Goal: Transaction & Acquisition: Book appointment/travel/reservation

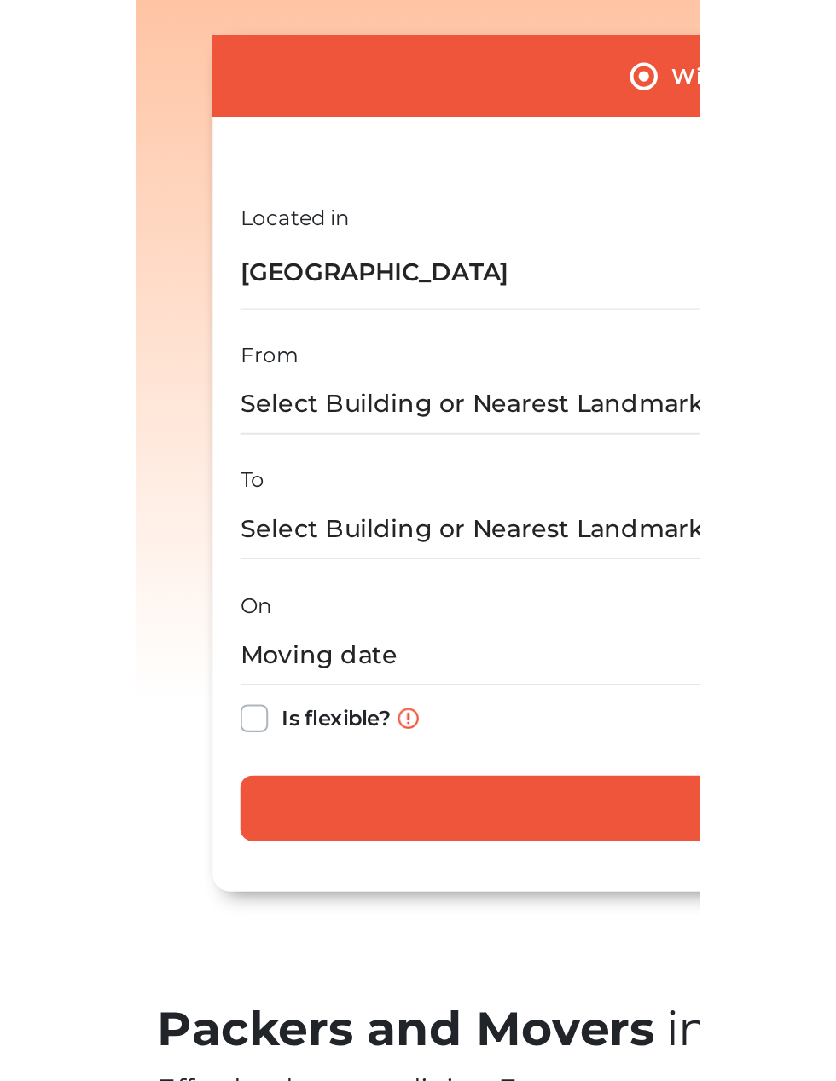
scroll to position [0, 78]
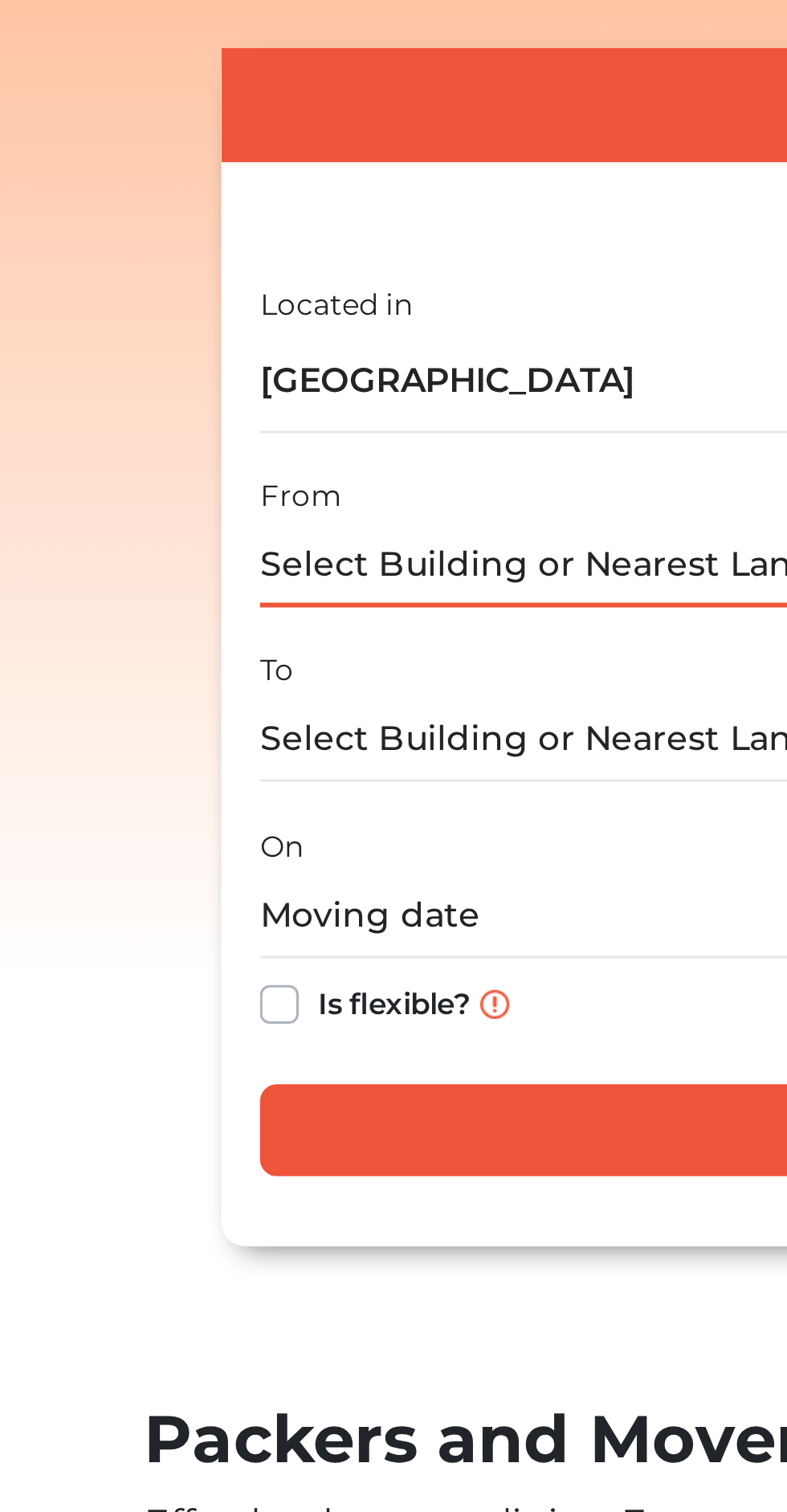
click at [244, 464] on input "text" at bounding box center [419, 465] width 528 height 28
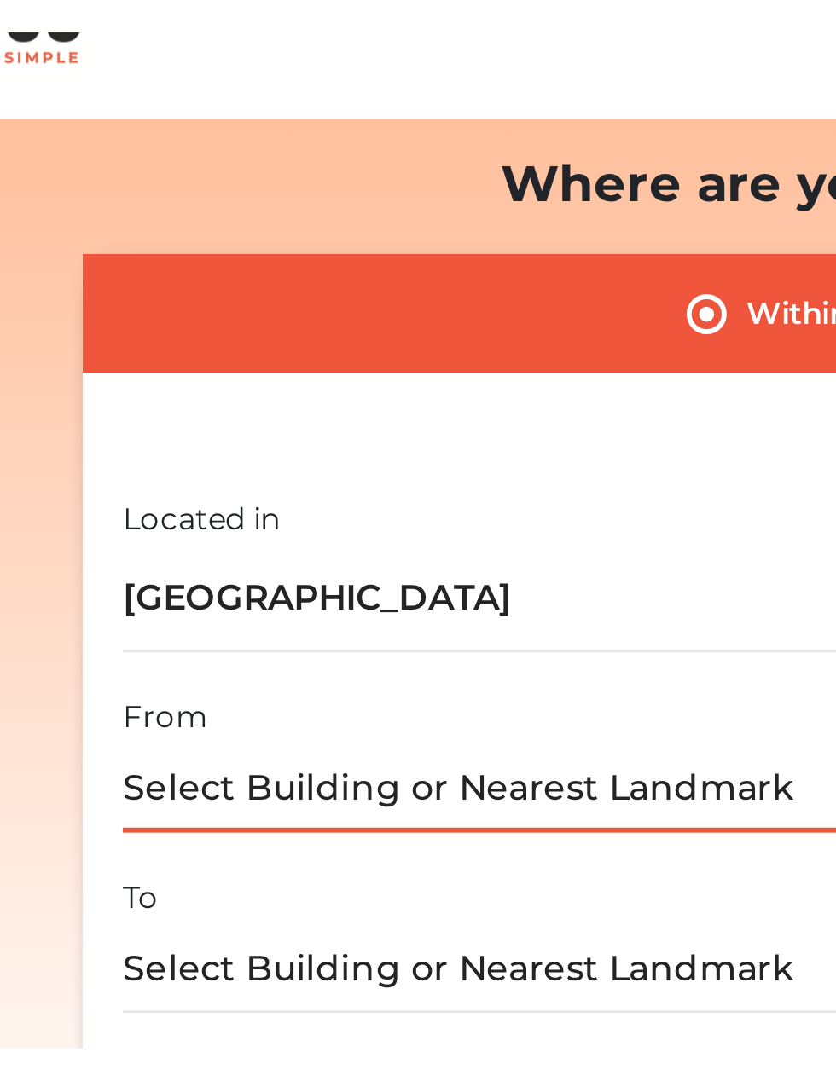
scroll to position [209, 0]
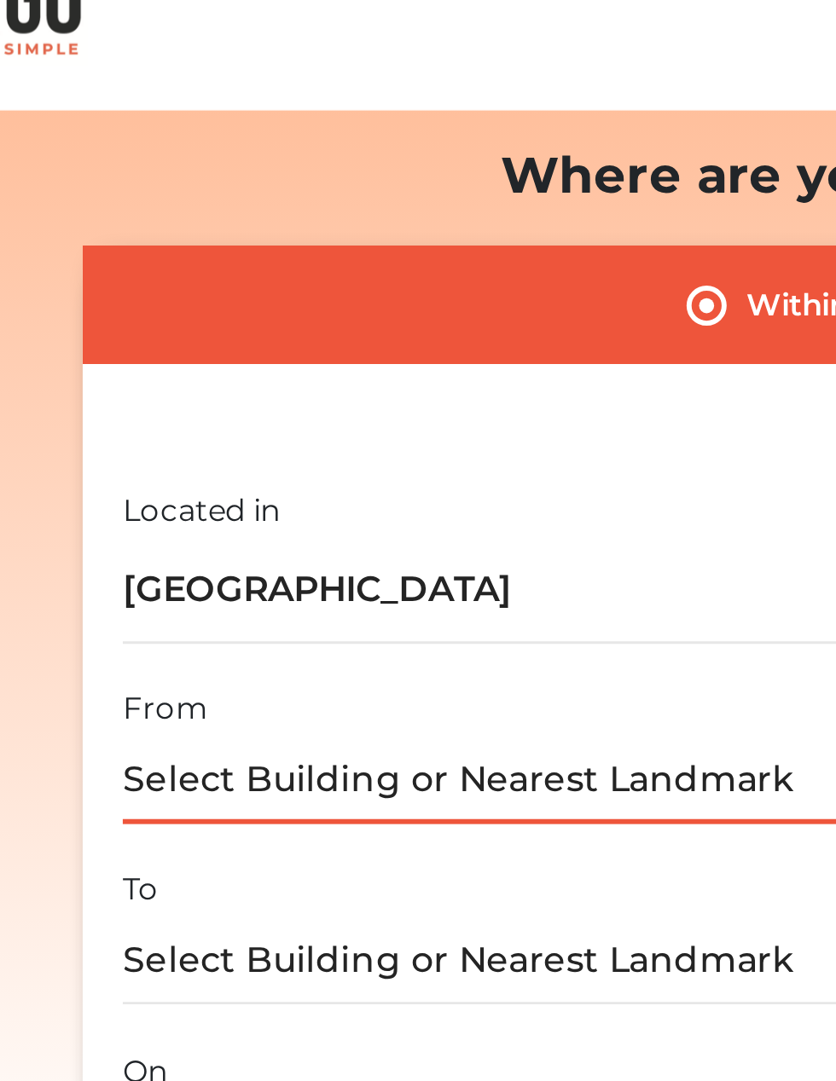
click at [293, 284] on input "text" at bounding box center [445, 285] width 561 height 30
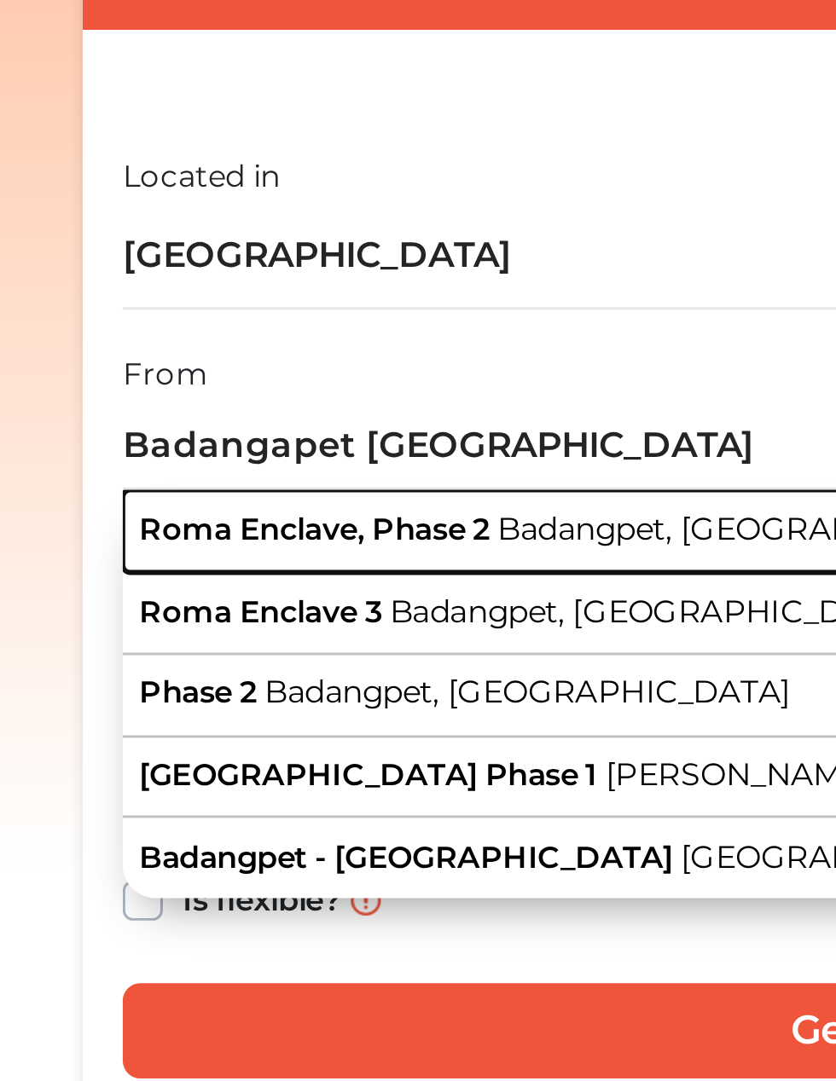
click at [337, 317] on span "Badangpet, [GEOGRAPHIC_DATA]" at bounding box center [381, 313] width 179 height 13
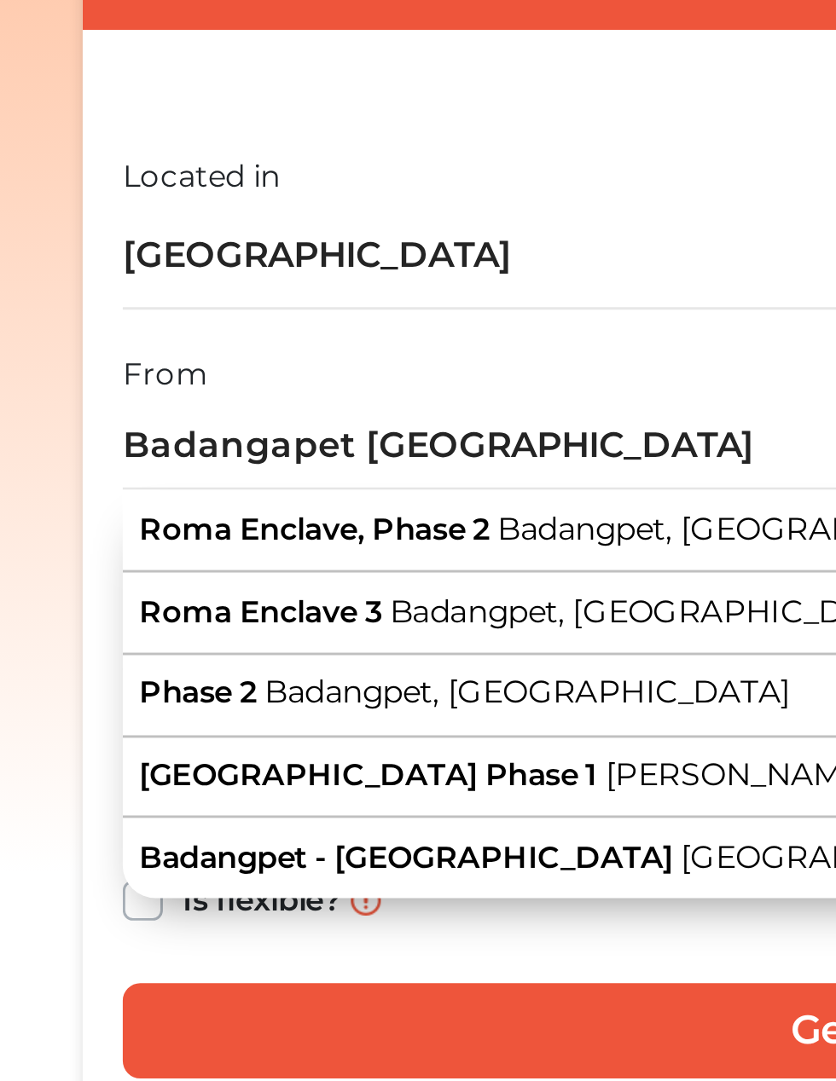
type input "Roma Enclave, Phase 2, Badangpet, [GEOGRAPHIC_DATA]"
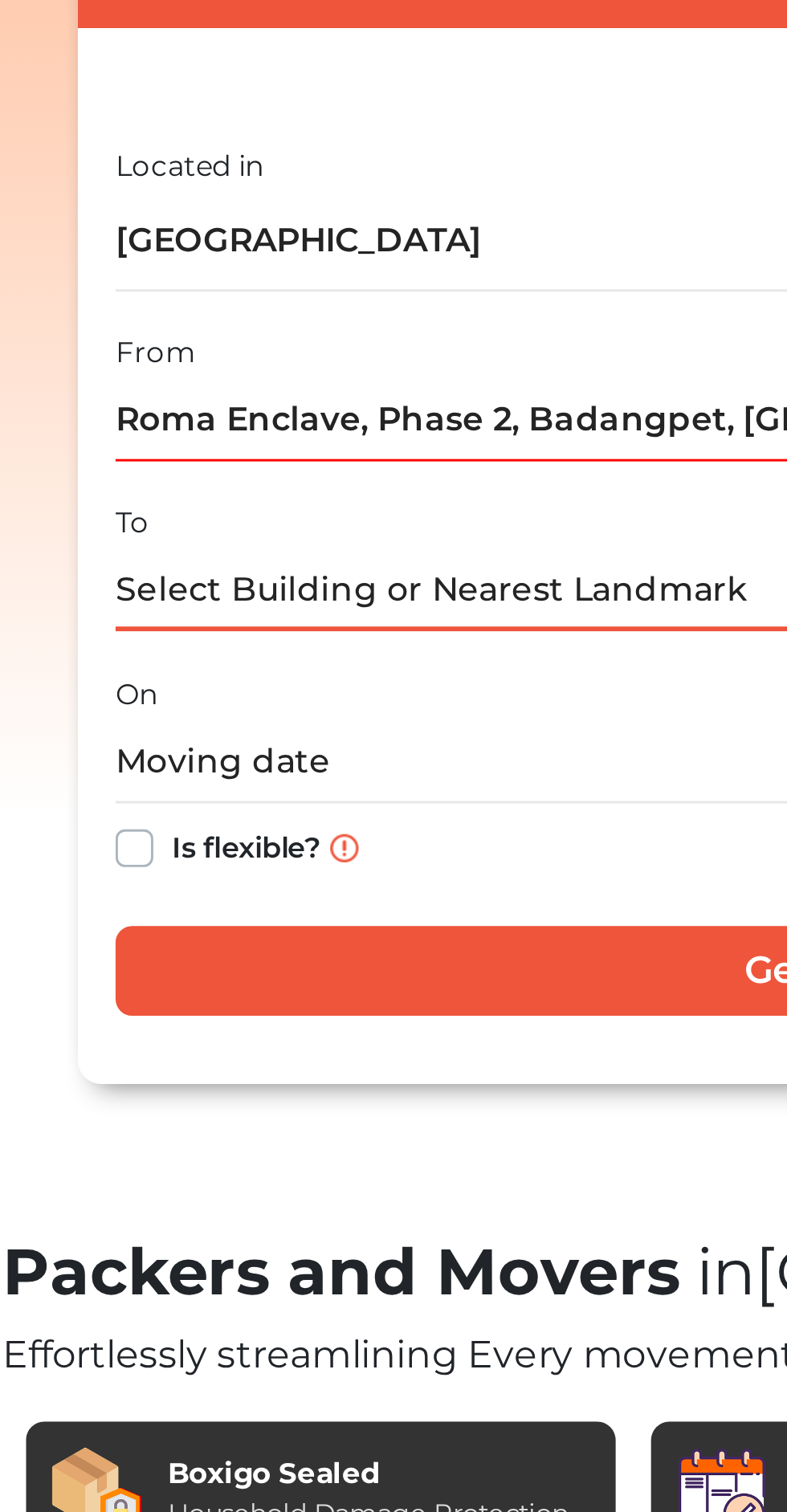
click at [210, 328] on input "text" at bounding box center [419, 327] width 528 height 28
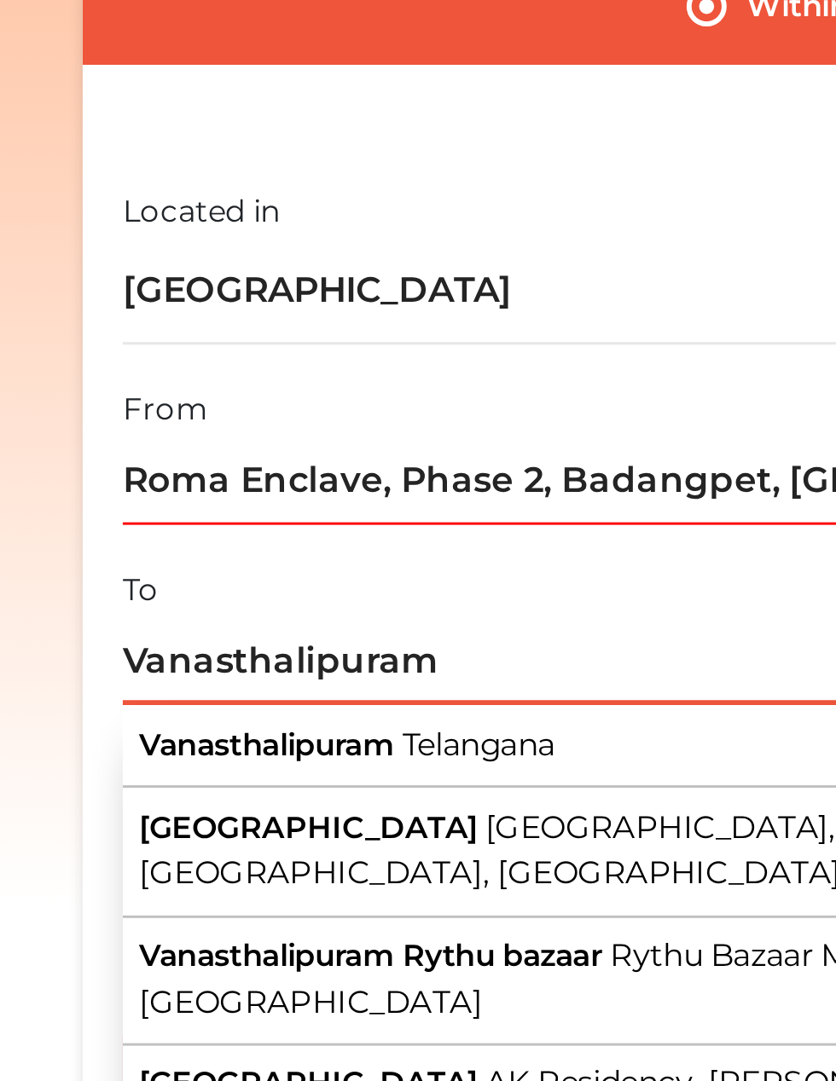
click at [295, 351] on input "Vanasthalipuram" at bounding box center [445, 347] width 561 height 30
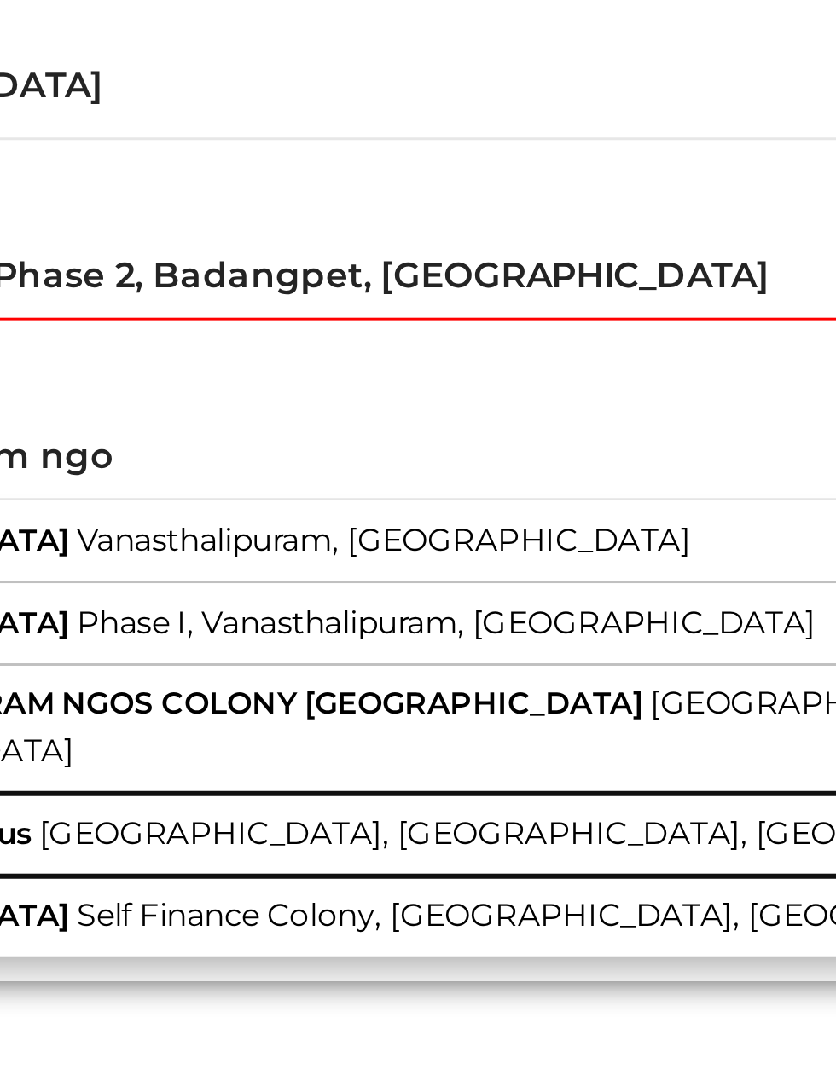
click at [388, 474] on span "[GEOGRAPHIC_DATA], [GEOGRAPHIC_DATA], [GEOGRAPHIC_DATA]" at bounding box center [455, 474] width 361 height 13
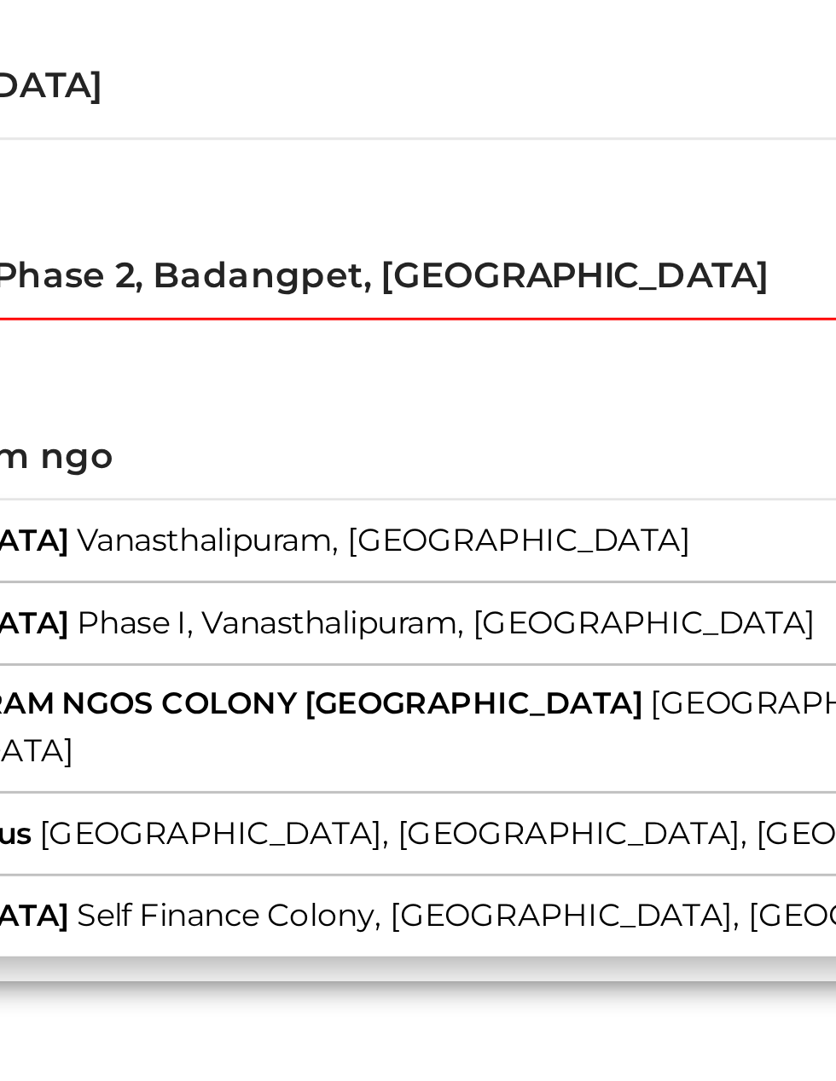
type input "NGO's COLONY bus, [GEOGRAPHIC_DATA], [GEOGRAPHIC_DATA], [GEOGRAPHIC_DATA]"
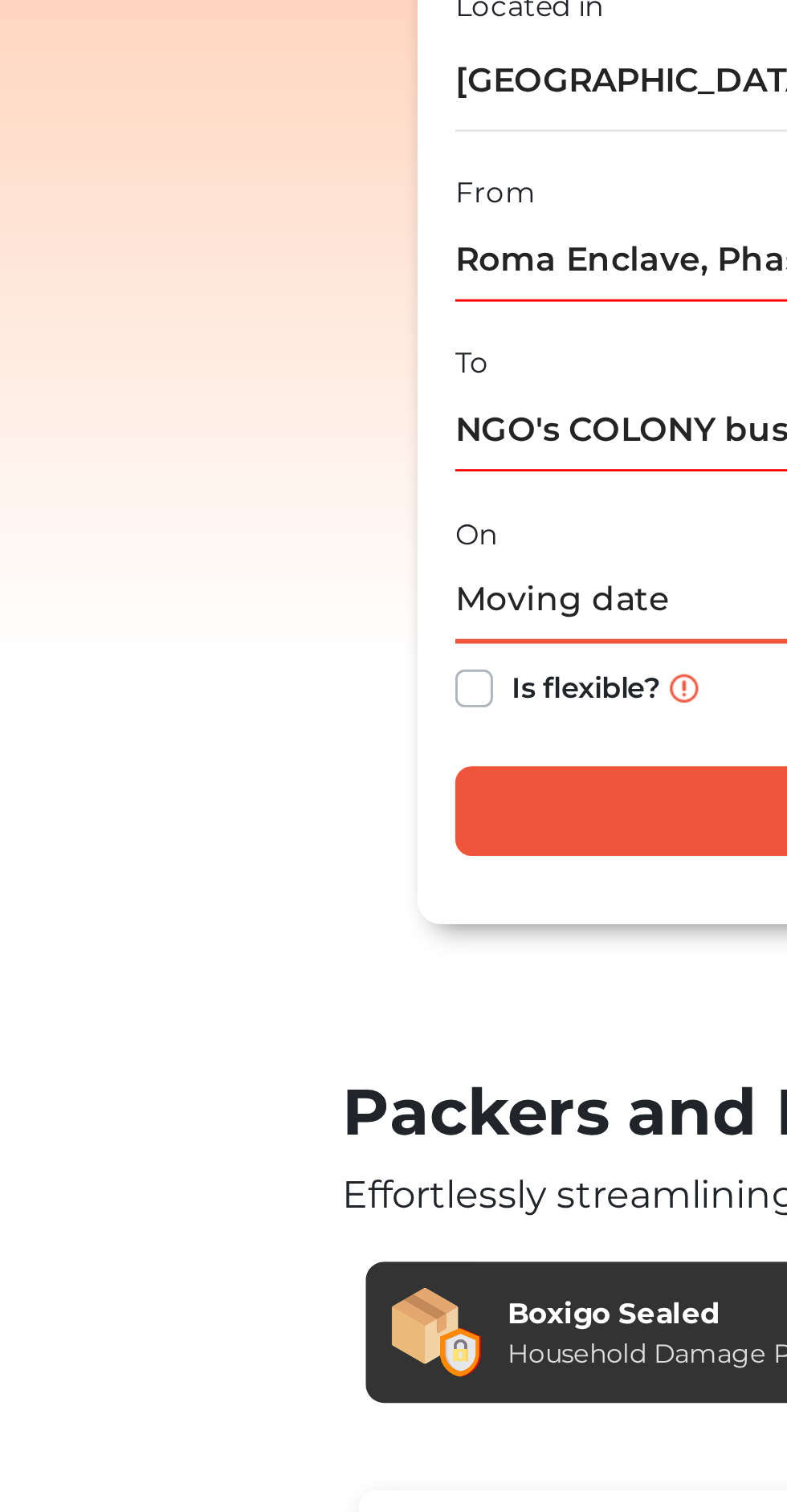
click at [162, 380] on input "text" at bounding box center [419, 385] width 528 height 28
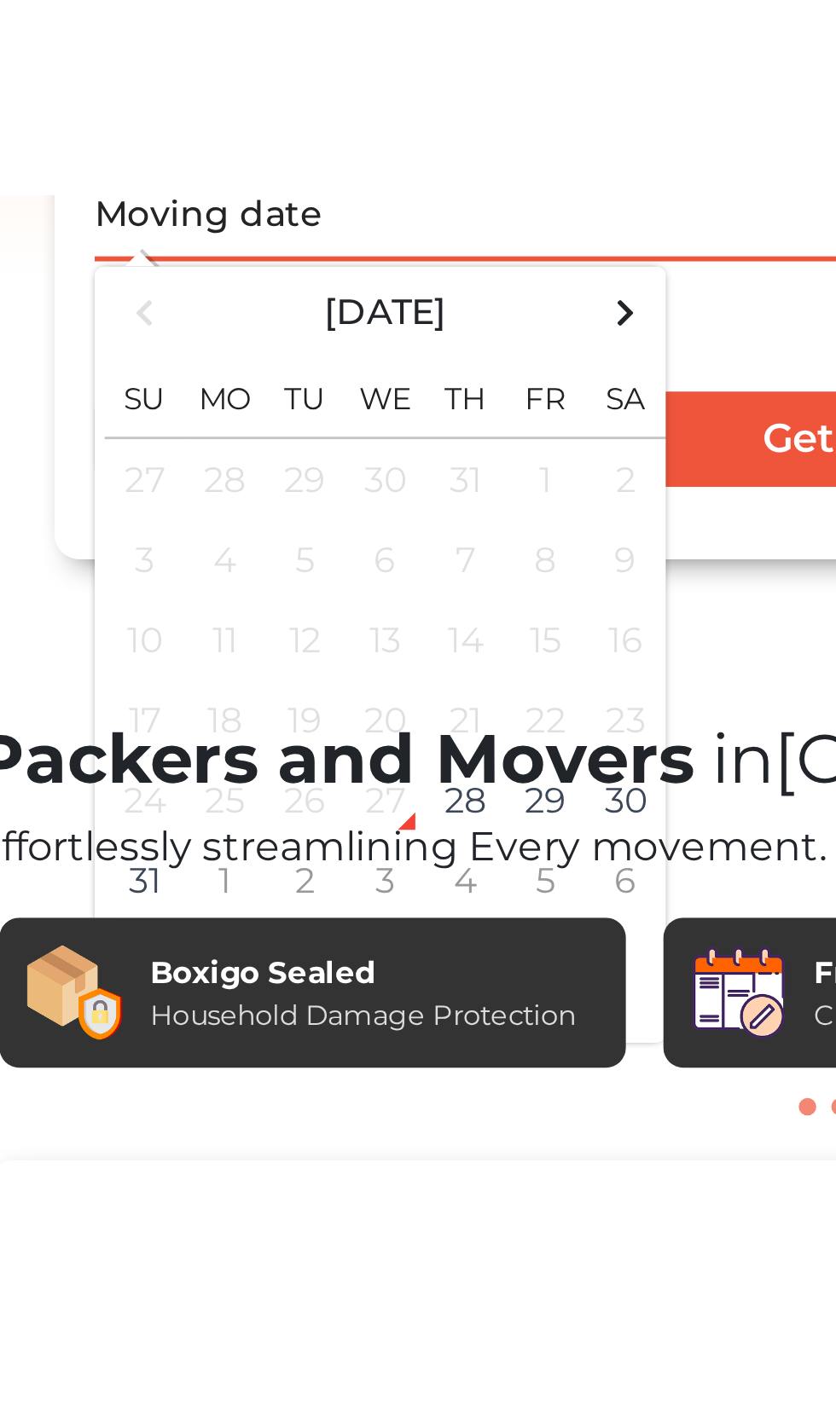
scroll to position [208, 0]
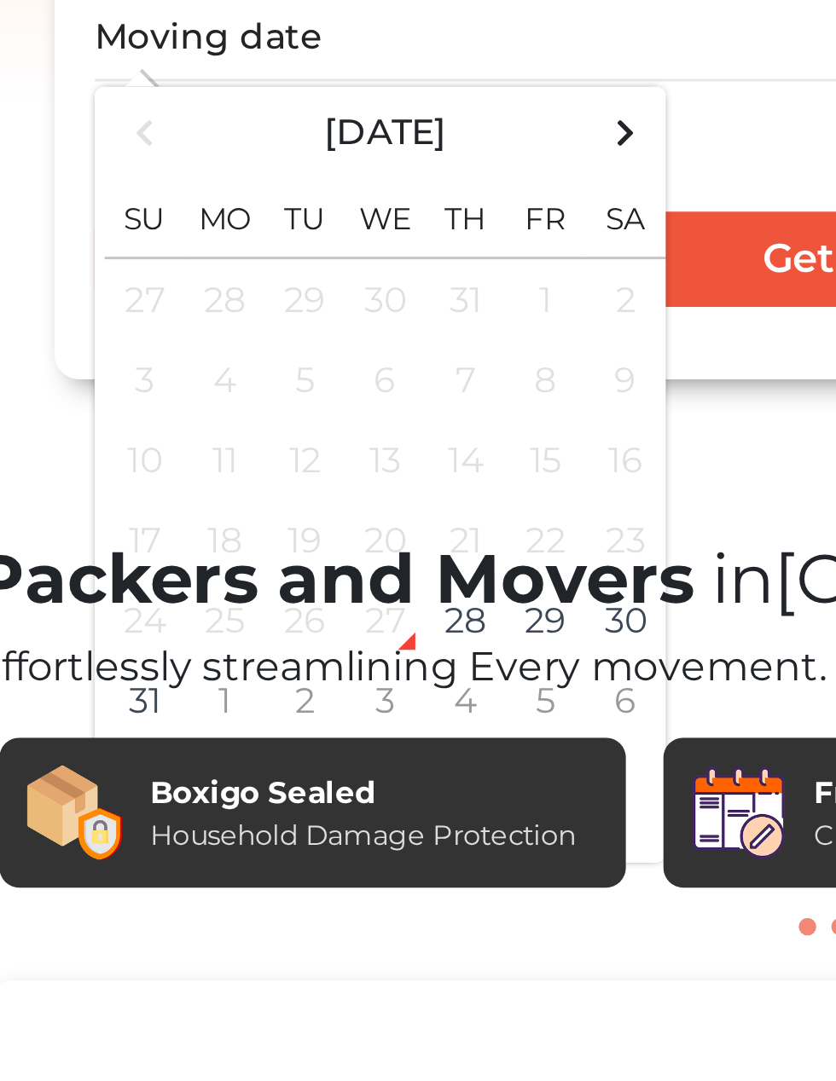
click at [259, 609] on div "Packers and Movers in [GEOGRAPHIC_DATA] Effortlessly streamlining Every movemen…" at bounding box center [418, 653] width 588 height 144
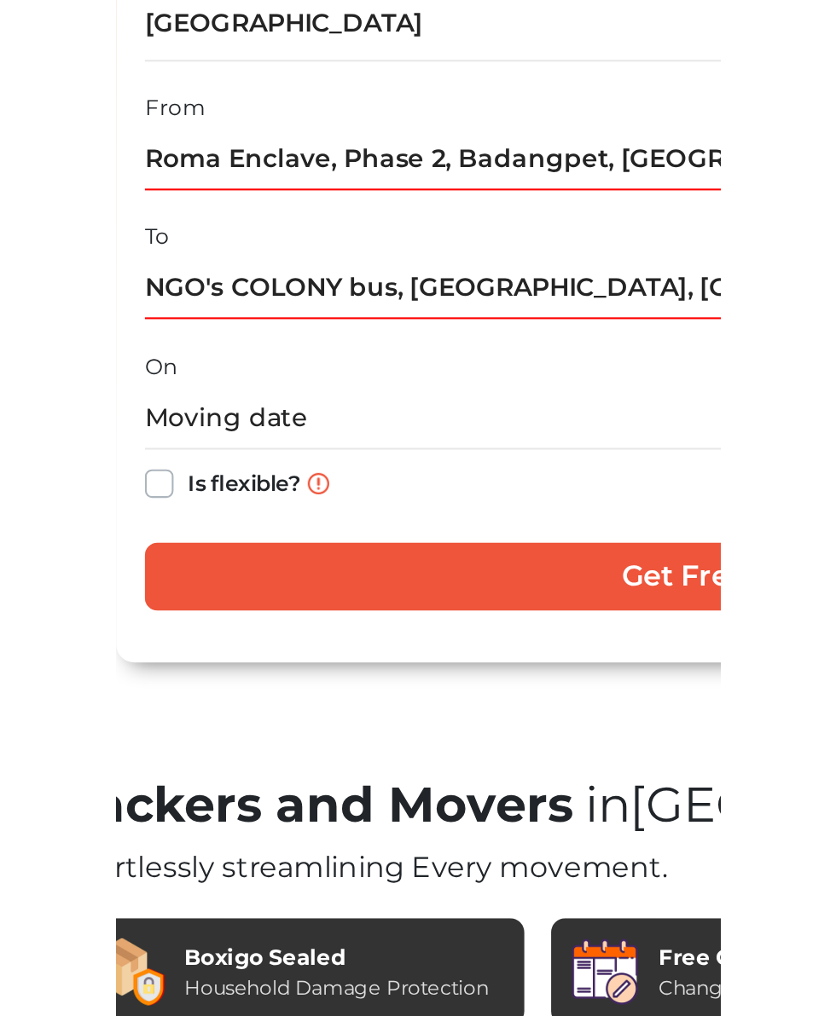
scroll to position [145, 0]
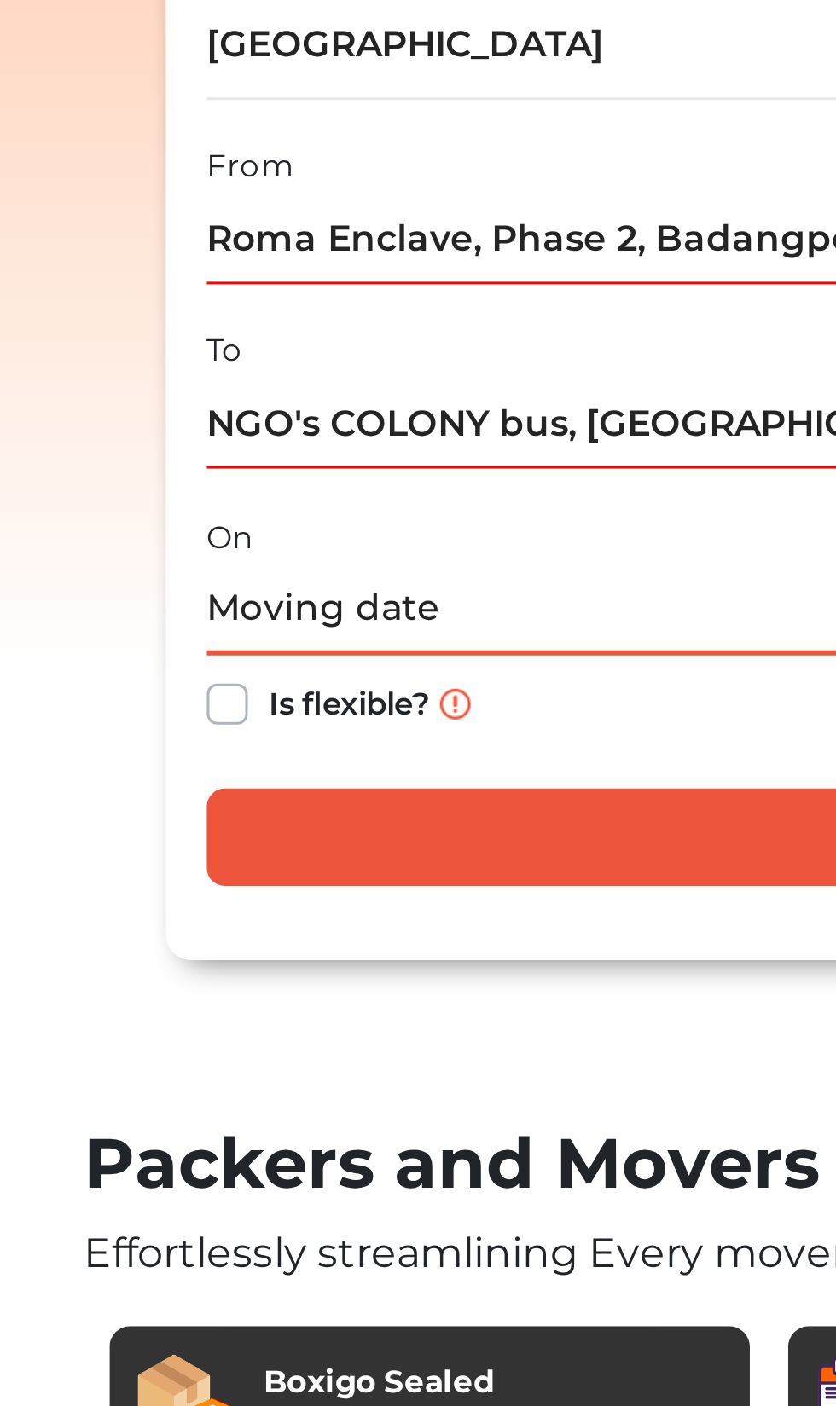
click at [280, 473] on input "text" at bounding box center [445, 473] width 561 height 30
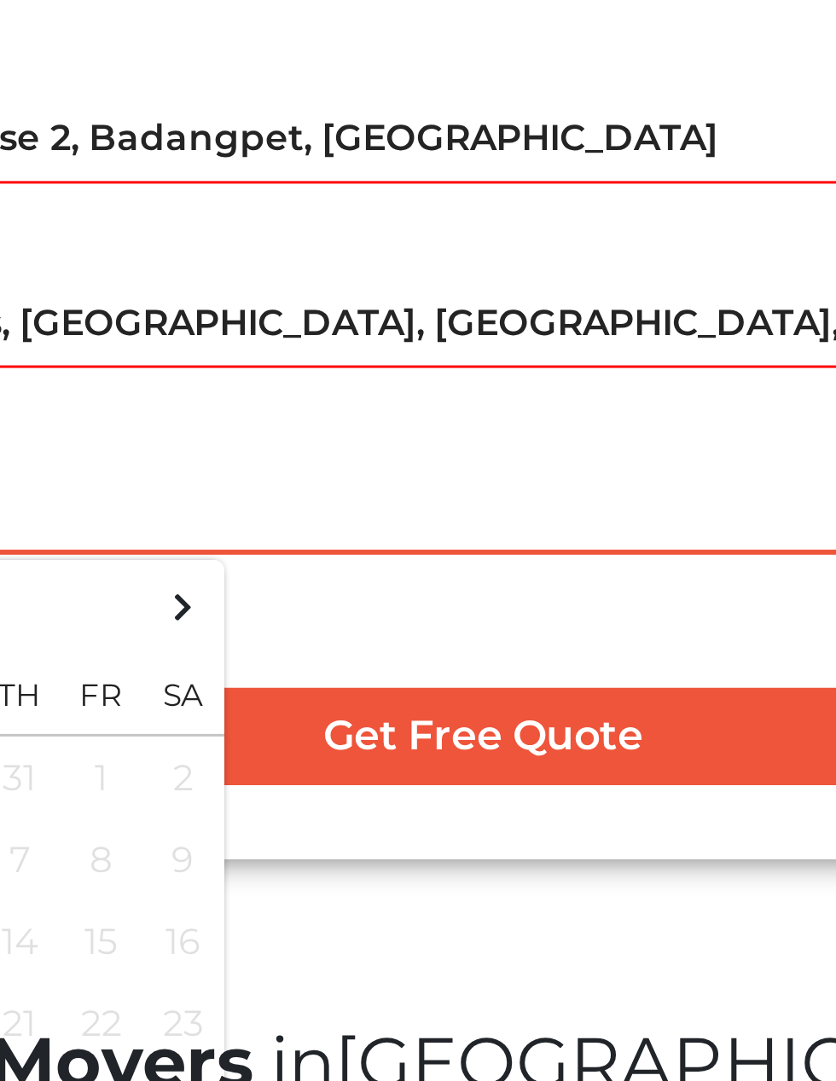
type input "[DATE]"
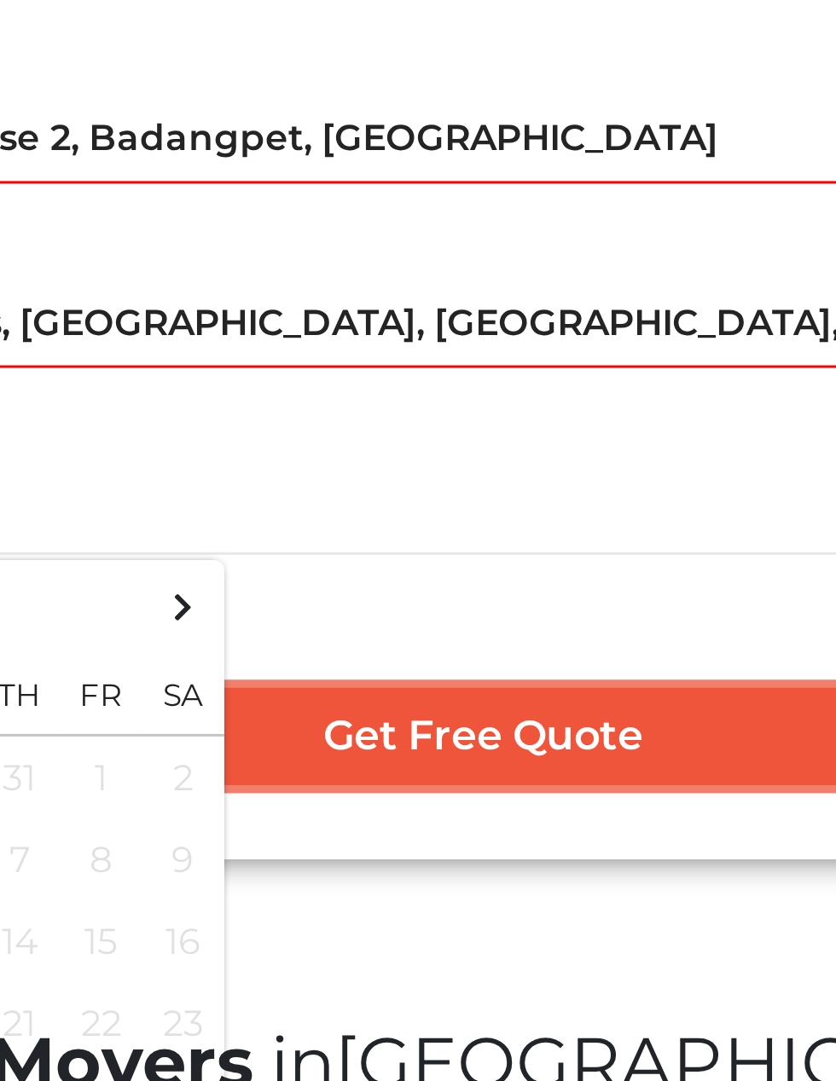
click at [477, 550] on input "Get Free Quote" at bounding box center [445, 548] width 561 height 32
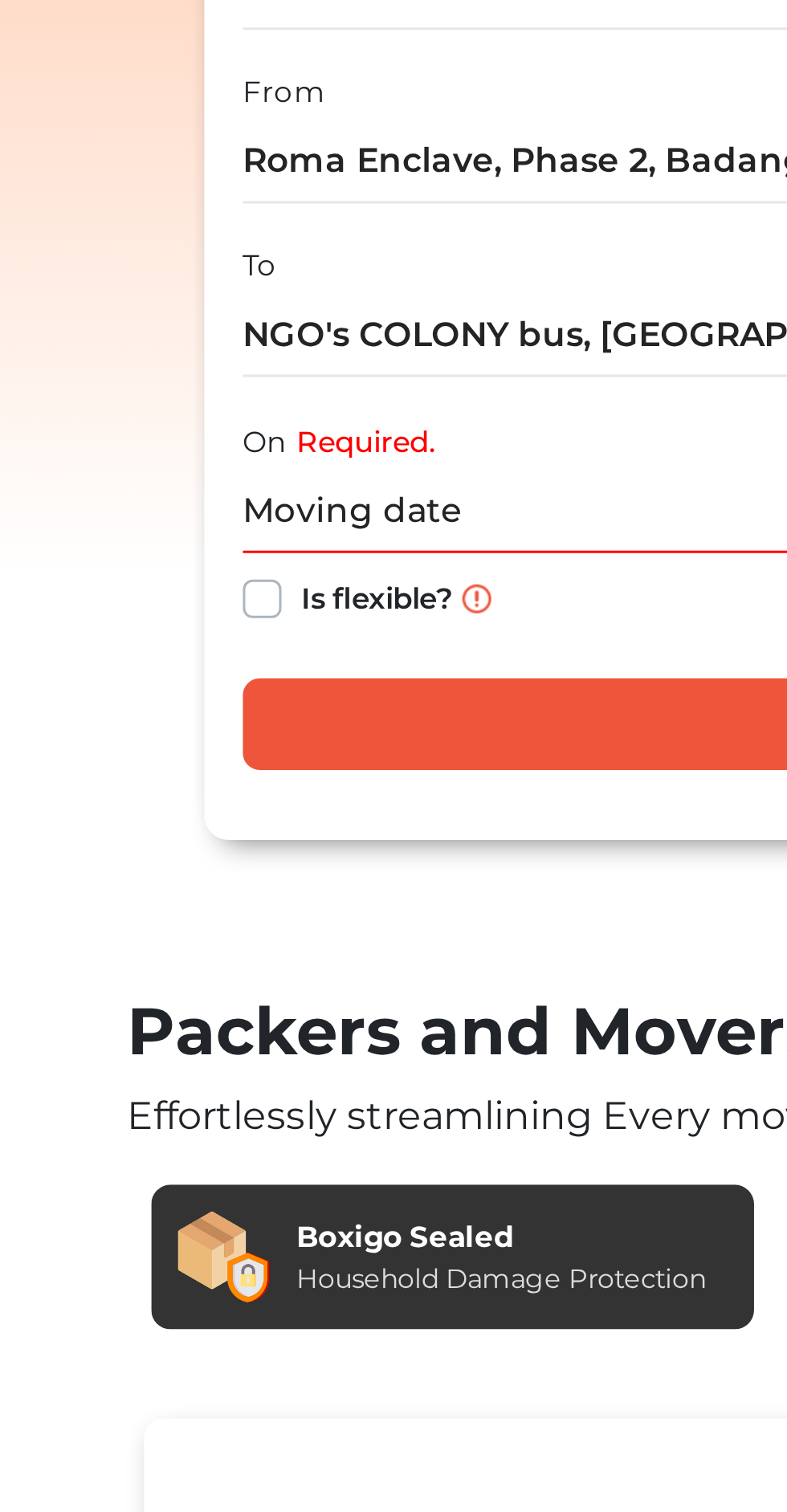
click at [179, 422] on label "Required." at bounding box center [195, 422] width 46 height 14
click at [183, 432] on input "text" at bounding box center [419, 445] width 528 height 28
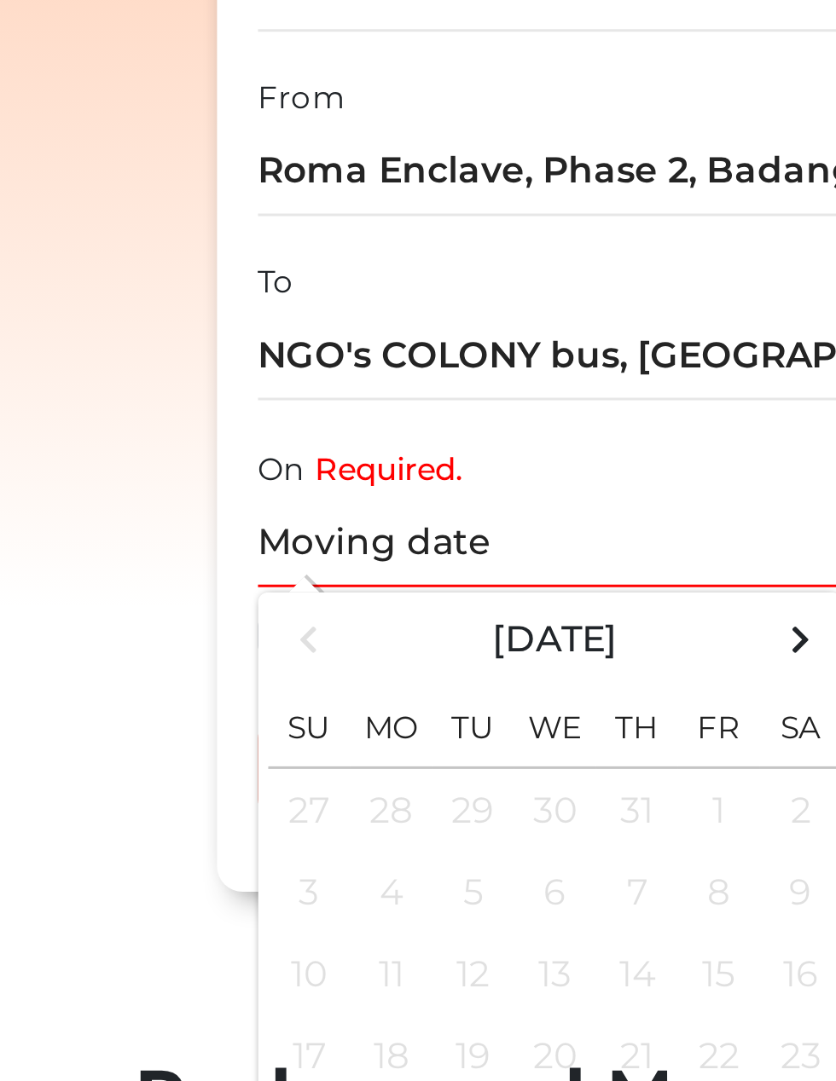
click at [159, 442] on div "Within City Inter City I am shifting my 1 BHK 2 BHK 3 BHK 3 + BHK FEW ITEMS 1 B…" at bounding box center [445, 378] width 588 height 422
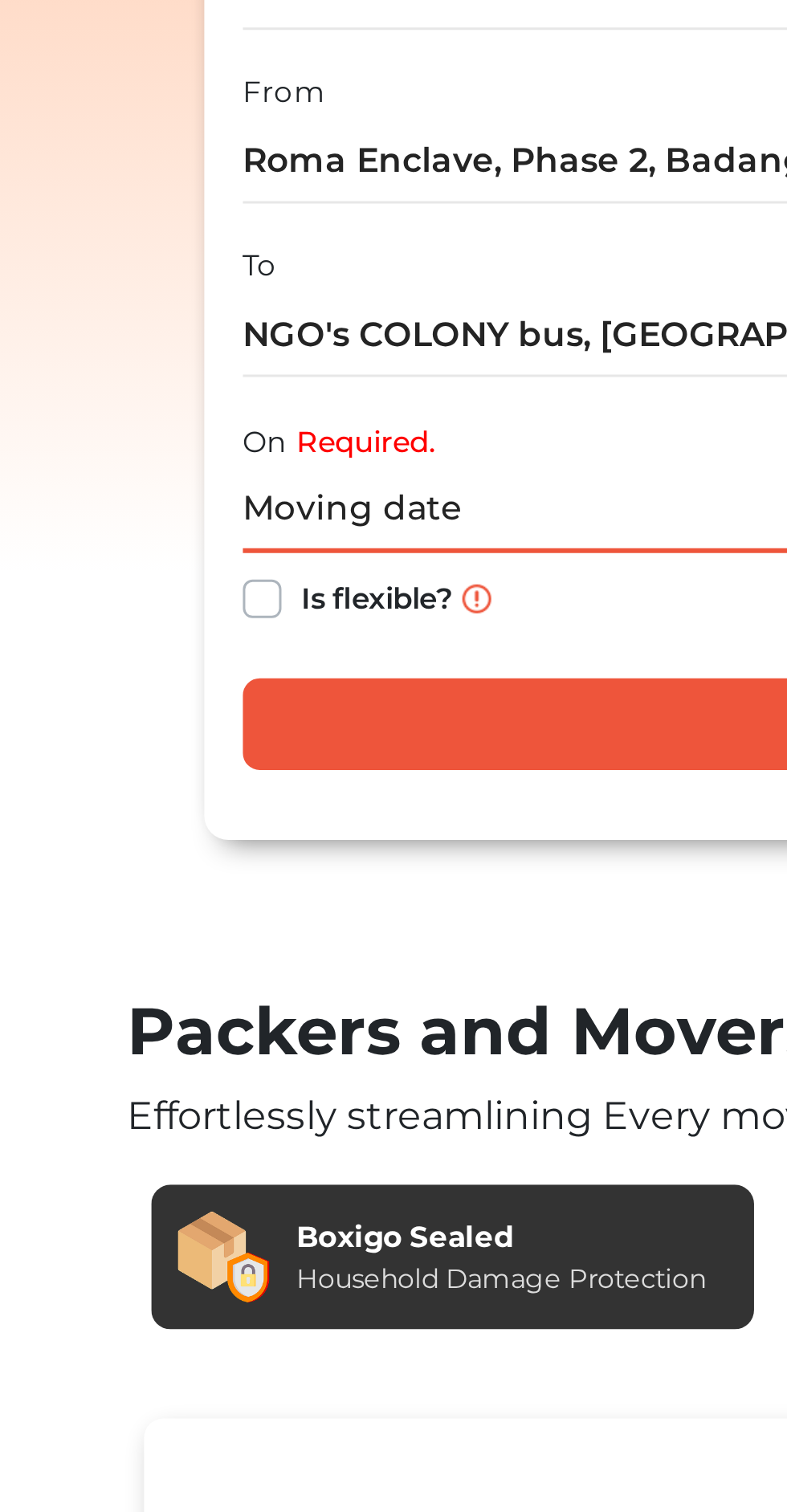
click at [186, 439] on input "text" at bounding box center [419, 445] width 528 height 28
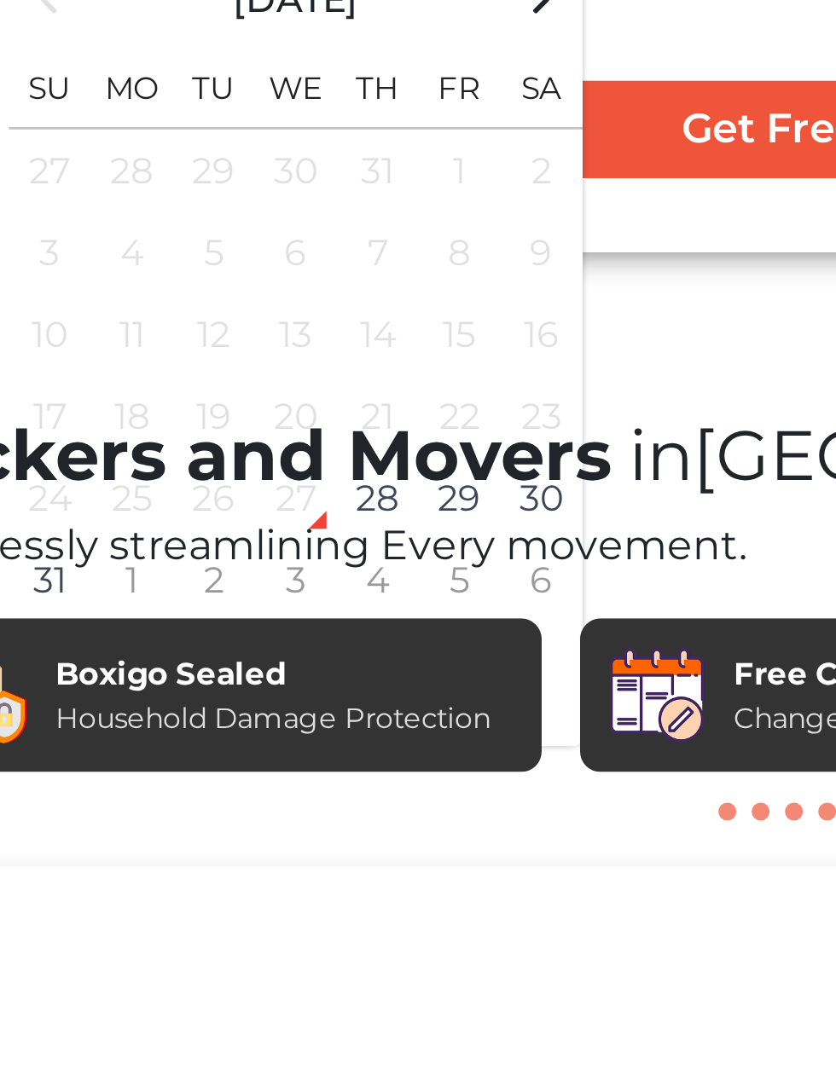
click at [265, 669] on h1 "Packers and Movers in [GEOGRAPHIC_DATA]" at bounding box center [418, 658] width 588 height 28
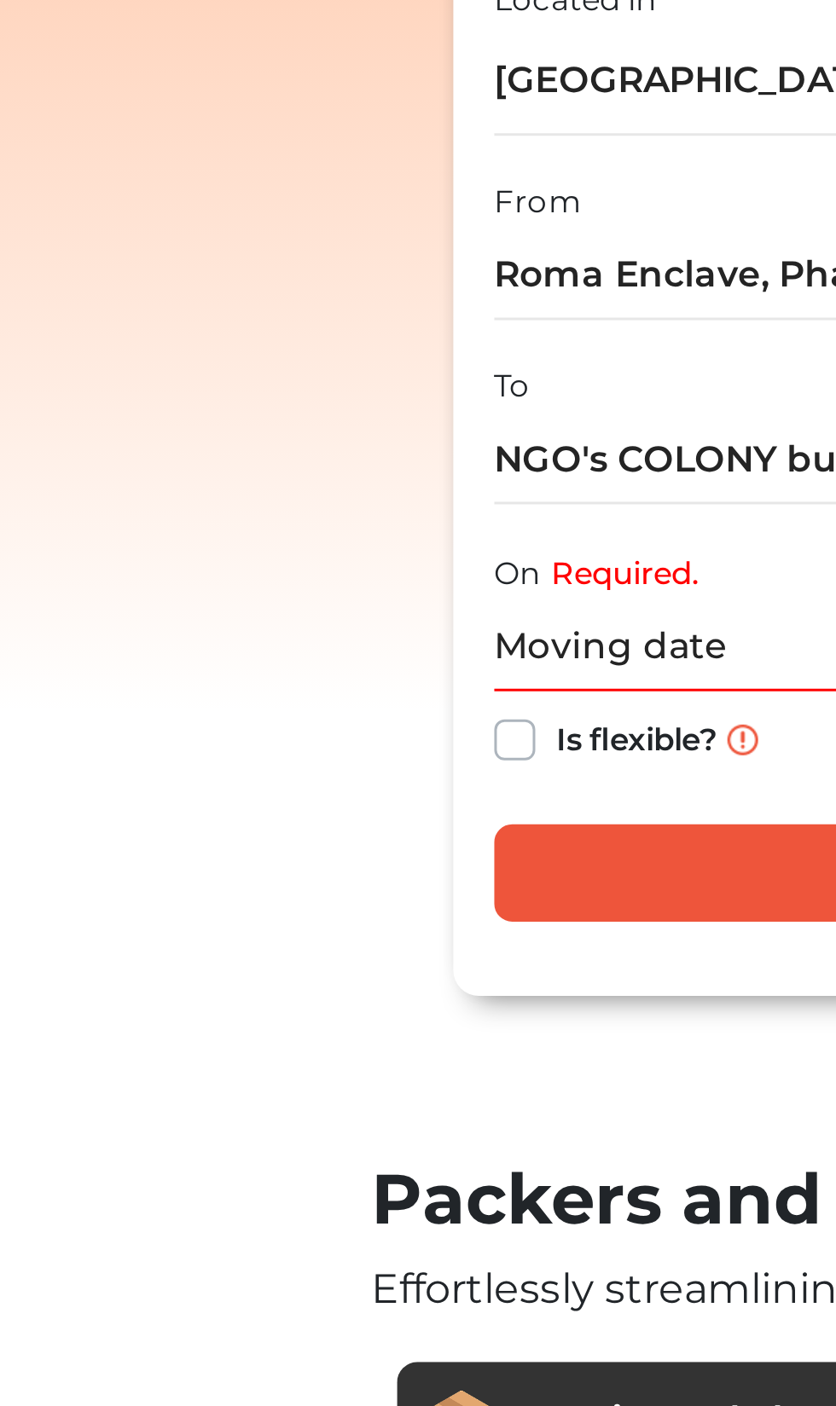
click at [185, 510] on label "Is flexible?" at bounding box center [212, 503] width 54 height 18
click at [167, 510] on input "Is flexible?" at bounding box center [172, 502] width 14 height 17
checkbox input "true"
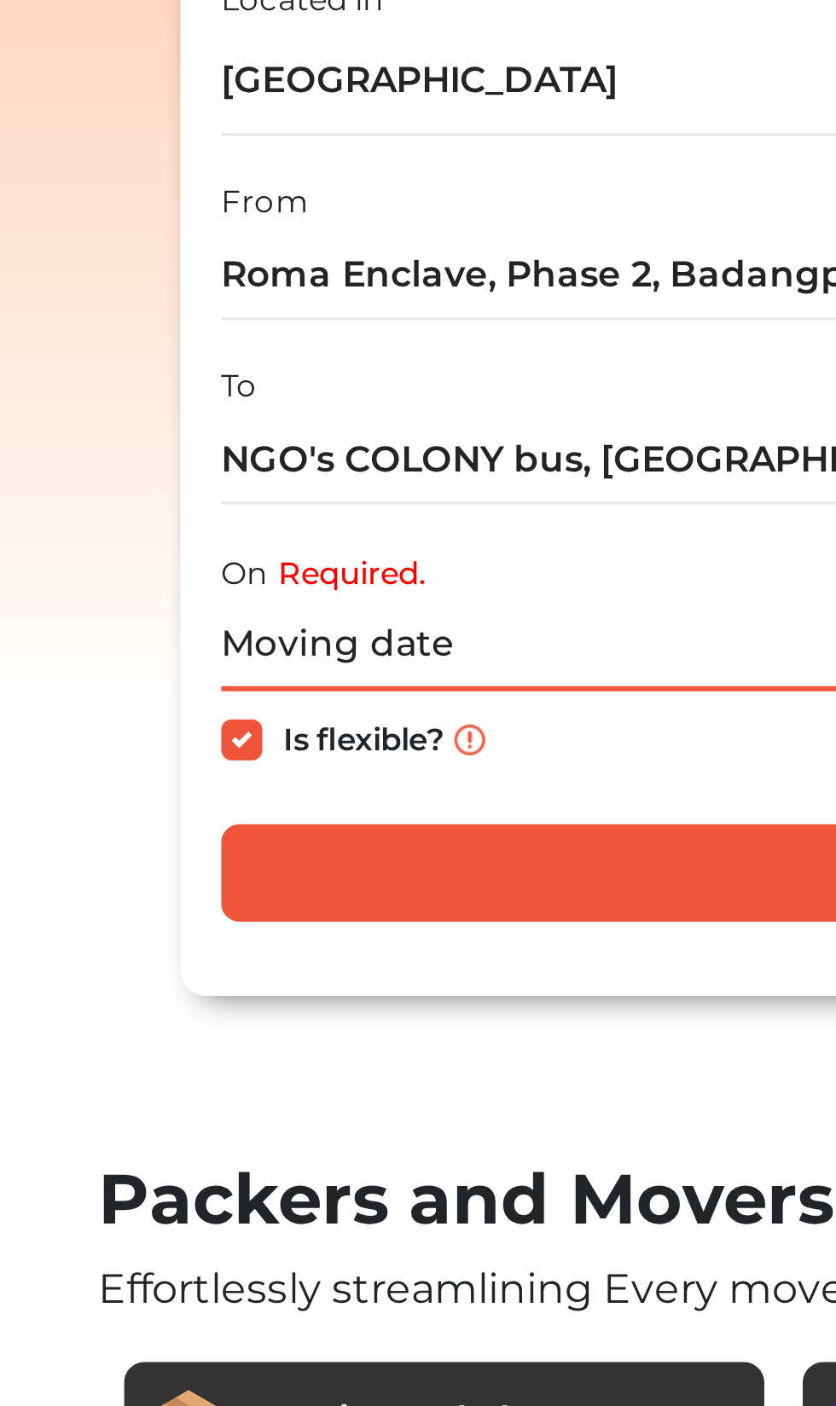
click at [274, 474] on input "text" at bounding box center [445, 473] width 561 height 30
